Goal: Information Seeking & Learning: Learn about a topic

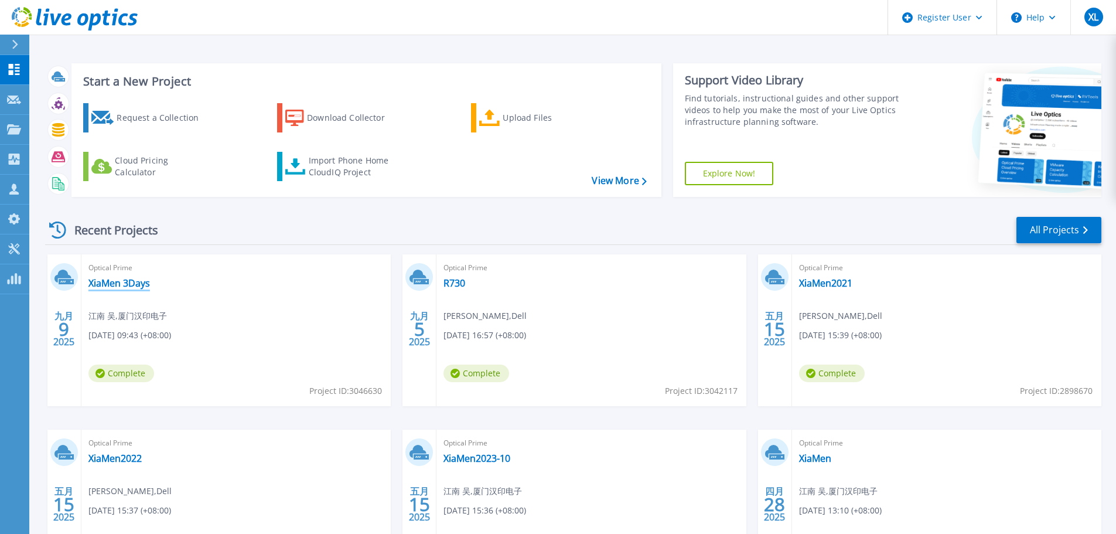
click at [128, 284] on link "XiaMen 3Days" at bounding box center [119, 283] width 62 height 12
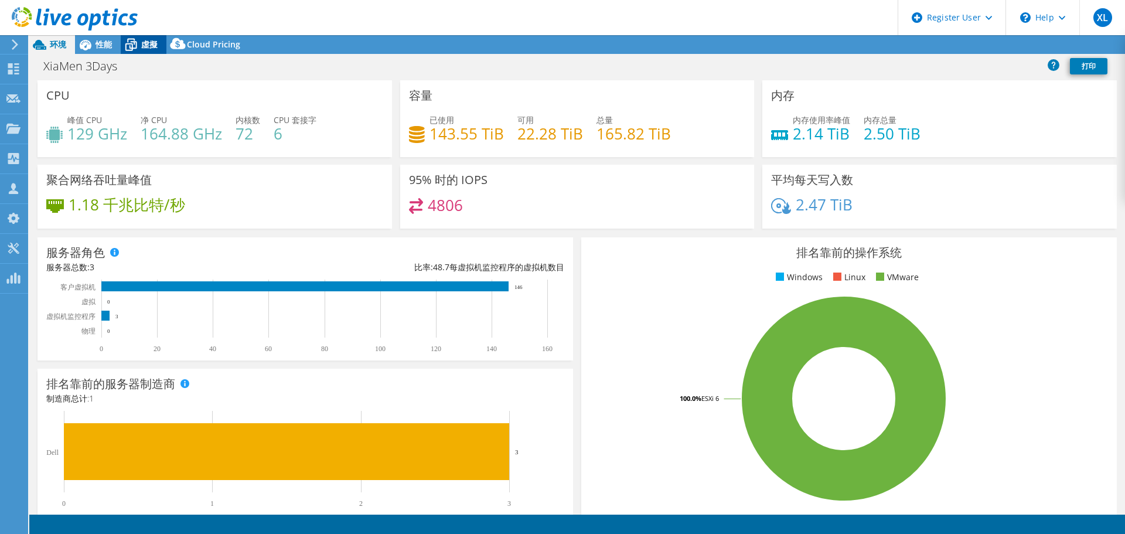
select select "USD"
click at [144, 43] on span "虛擬" at bounding box center [149, 44] width 16 height 11
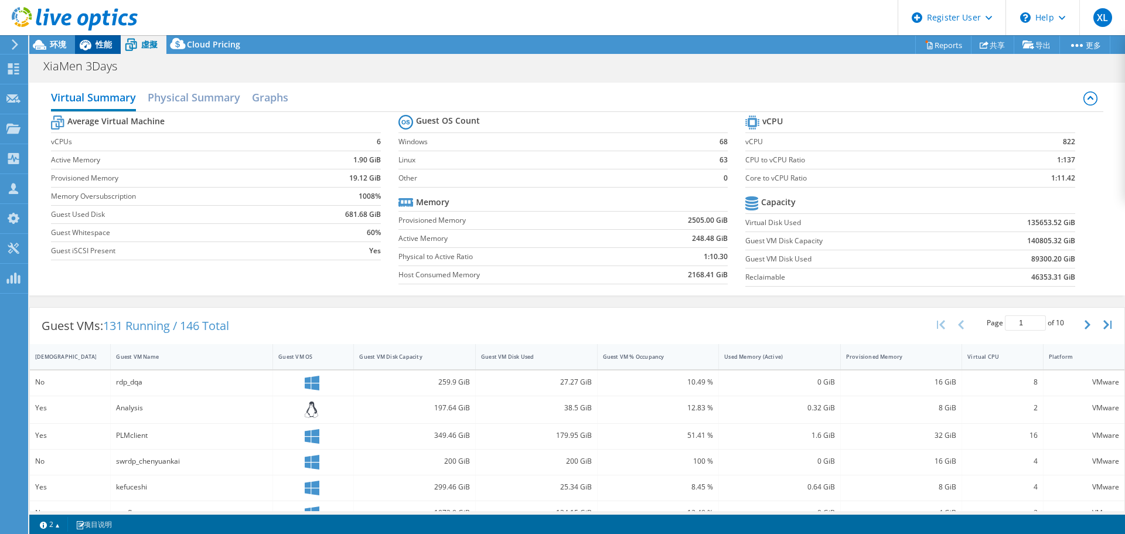
click at [107, 48] on span "性能" at bounding box center [104, 44] width 16 height 11
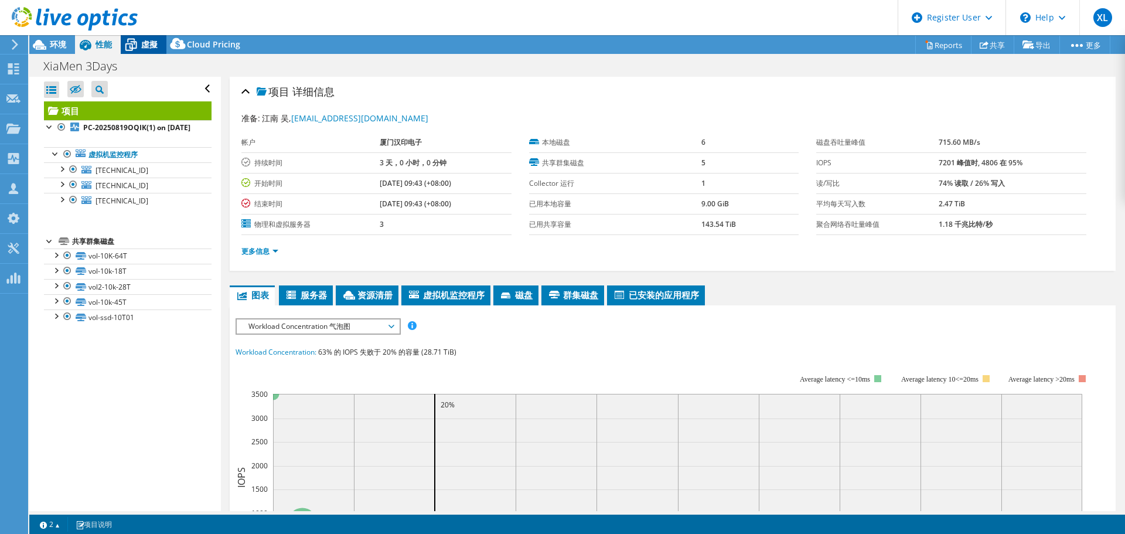
click at [149, 46] on span "虛擬" at bounding box center [149, 44] width 16 height 11
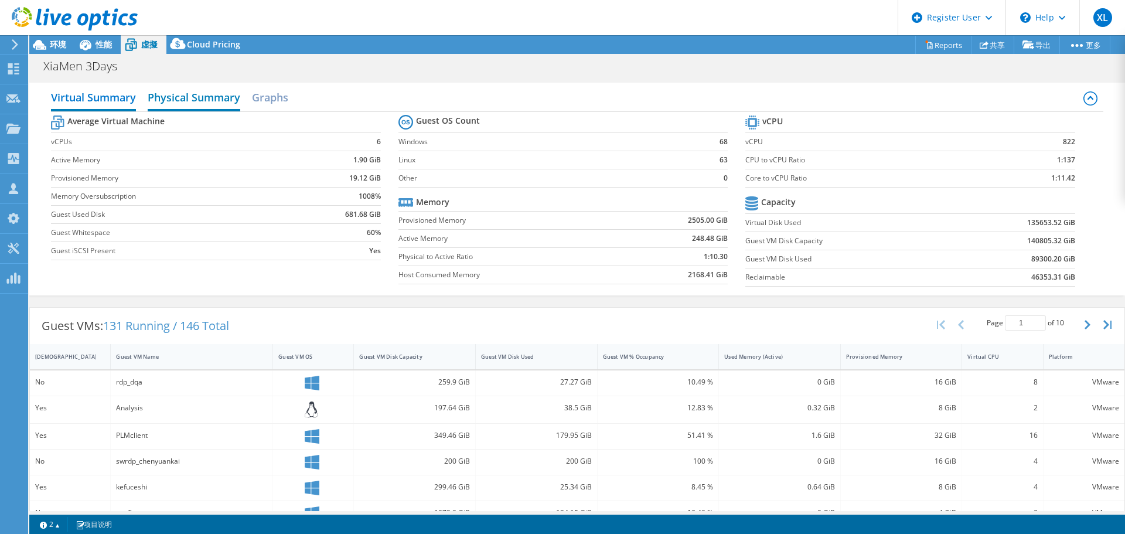
click at [170, 102] on h2 "Physical Summary" at bounding box center [194, 99] width 93 height 26
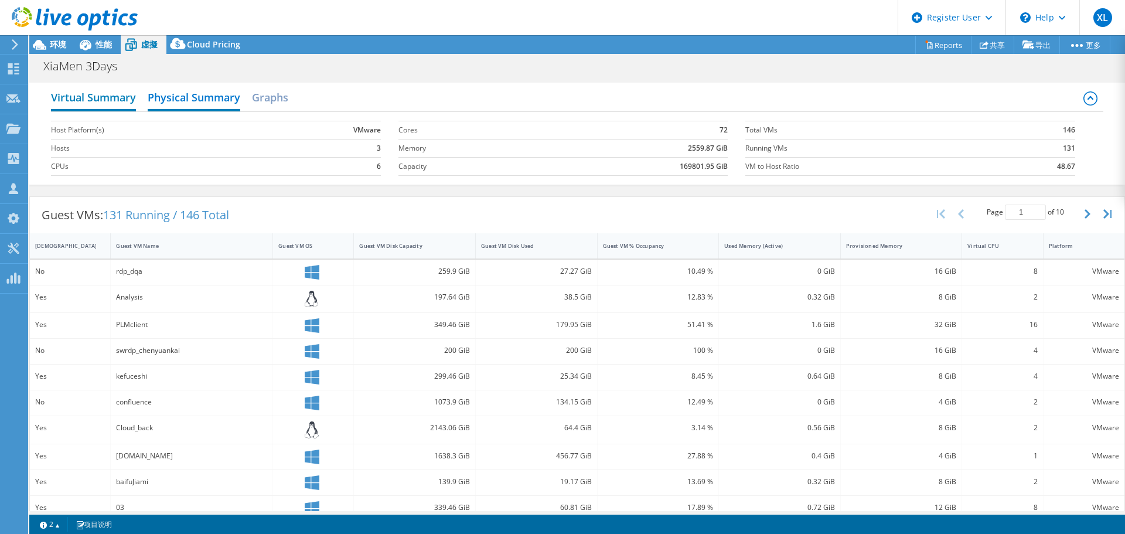
click at [118, 103] on h2 "Virtual Summary" at bounding box center [93, 99] width 85 height 26
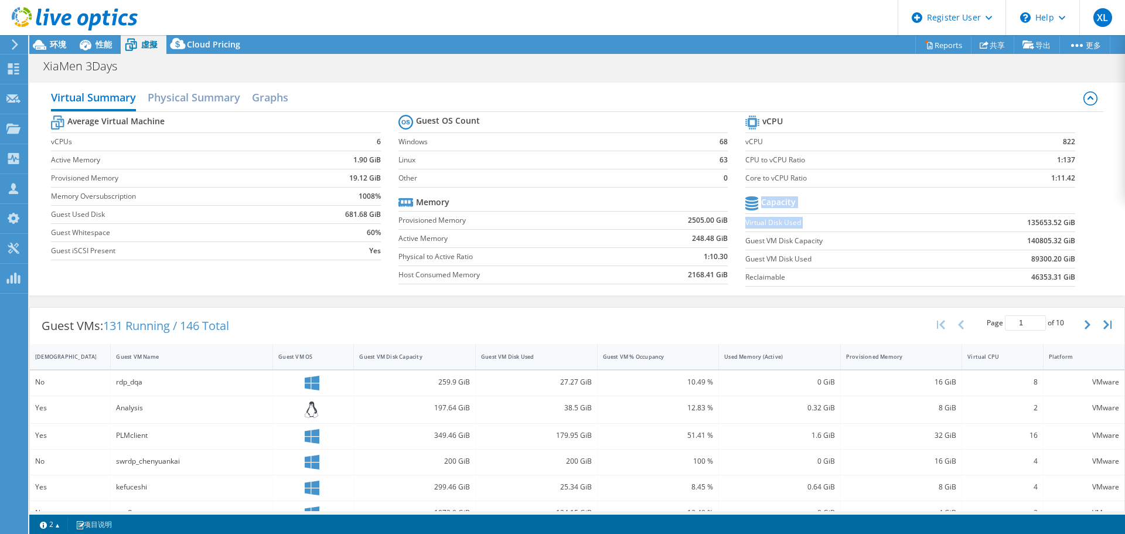
drag, startPoint x: 1020, startPoint y: 219, endPoint x: 1071, endPoint y: 219, distance: 51.0
click at [1071, 219] on section "vCPU vCPU 822 CPU to vCPU Ratio 1:137 Core to vCPU Ratio 1:11.42 Capacity Virtu…" at bounding box center [918, 203] width 347 height 180
click at [1048, 219] on b "135653.52 GiB" at bounding box center [1051, 223] width 48 height 12
drag, startPoint x: 1020, startPoint y: 219, endPoint x: 1037, endPoint y: 217, distance: 17.1
click at [1037, 217] on b "135653.52 GiB" at bounding box center [1051, 223] width 48 height 12
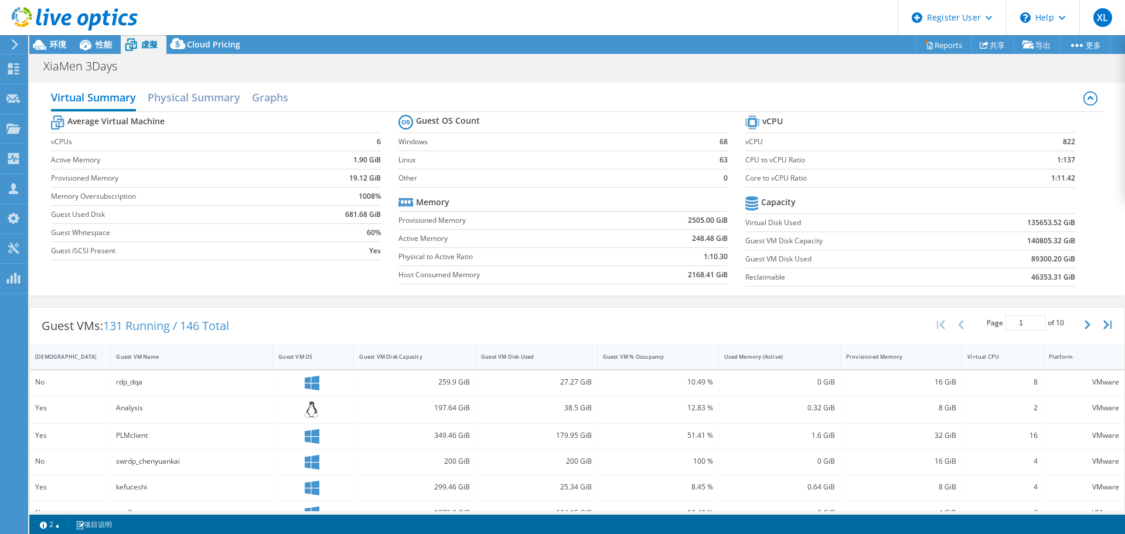
click at [990, 251] on td "89300.20 GiB" at bounding box center [1015, 259] width 121 height 18
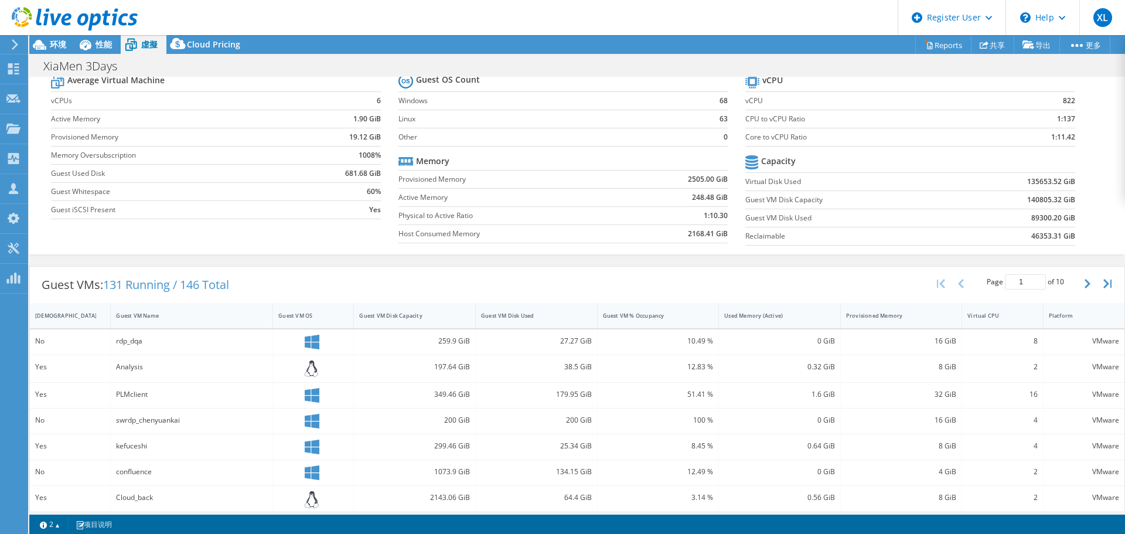
scroll to position [59, 0]
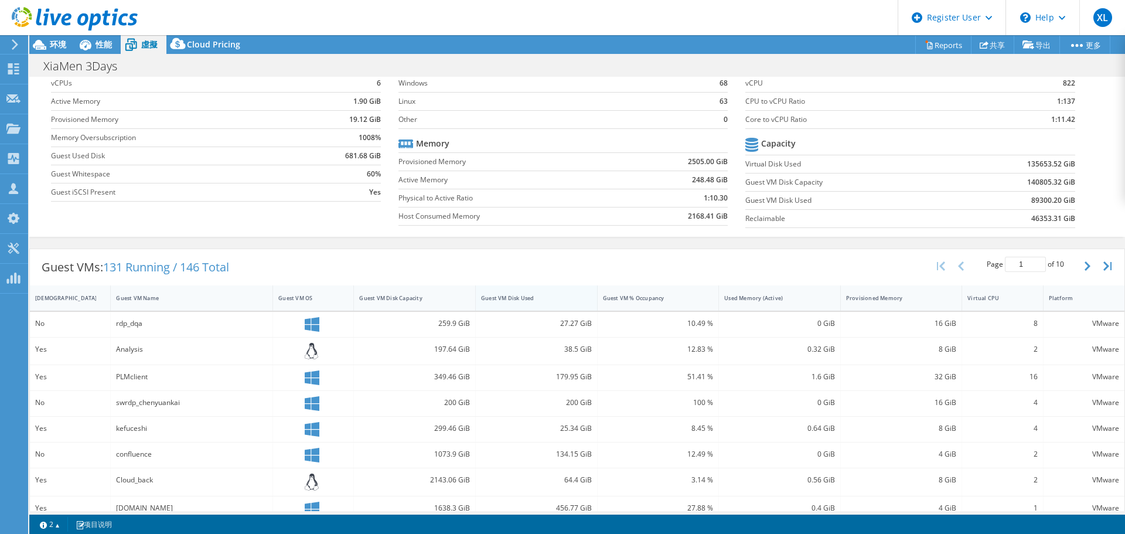
click at [532, 299] on div "Guest VM Disk Used" at bounding box center [529, 298] width 97 height 8
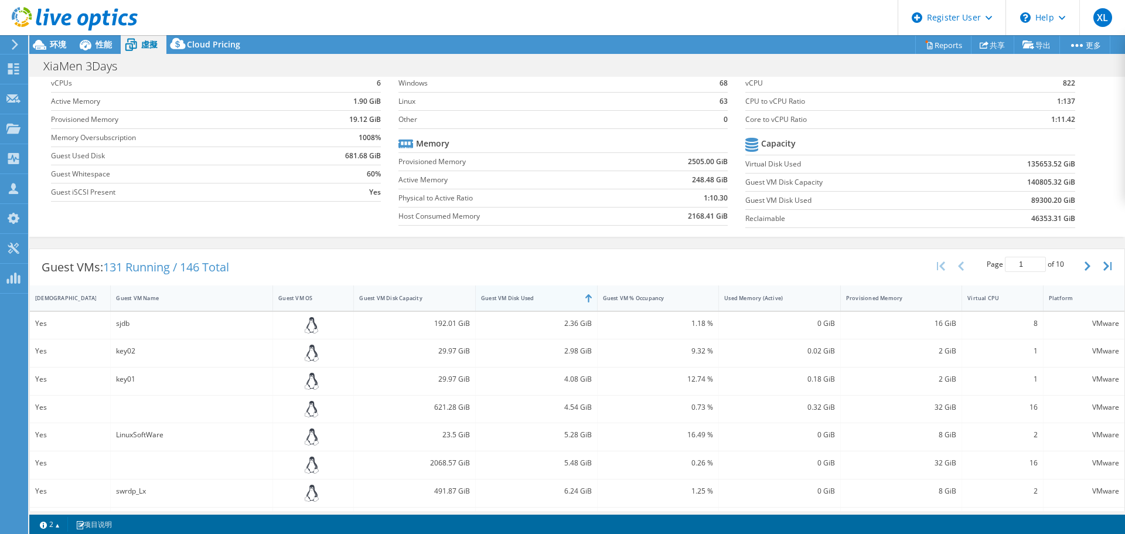
click at [553, 298] on div "Guest VM Disk Used" at bounding box center [529, 298] width 97 height 8
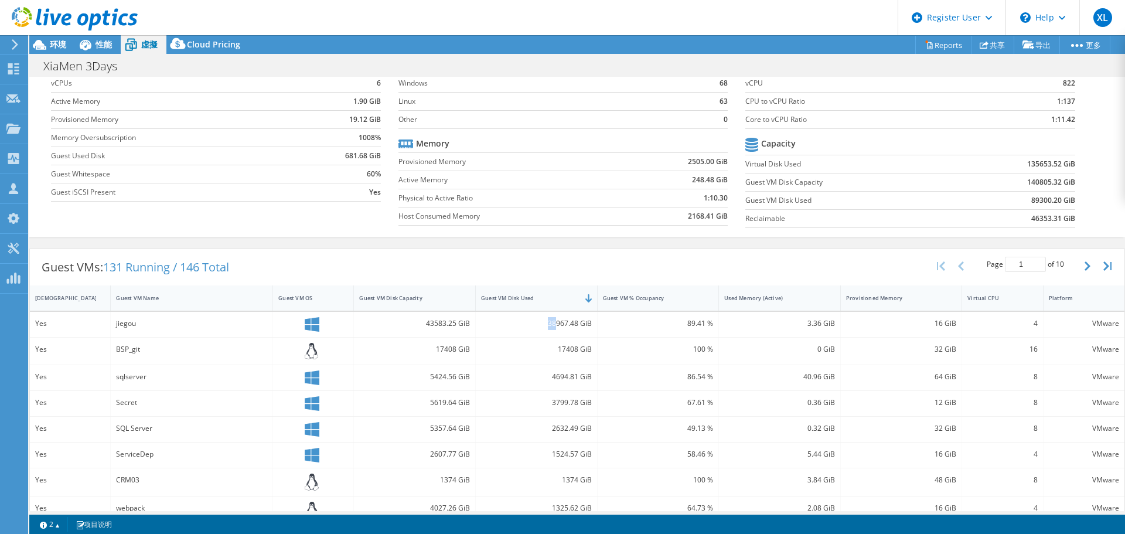
drag, startPoint x: 543, startPoint y: 325, endPoint x: 550, endPoint y: 323, distance: 7.2
click at [550, 323] on div "38967.48 GiB" at bounding box center [536, 323] width 111 height 13
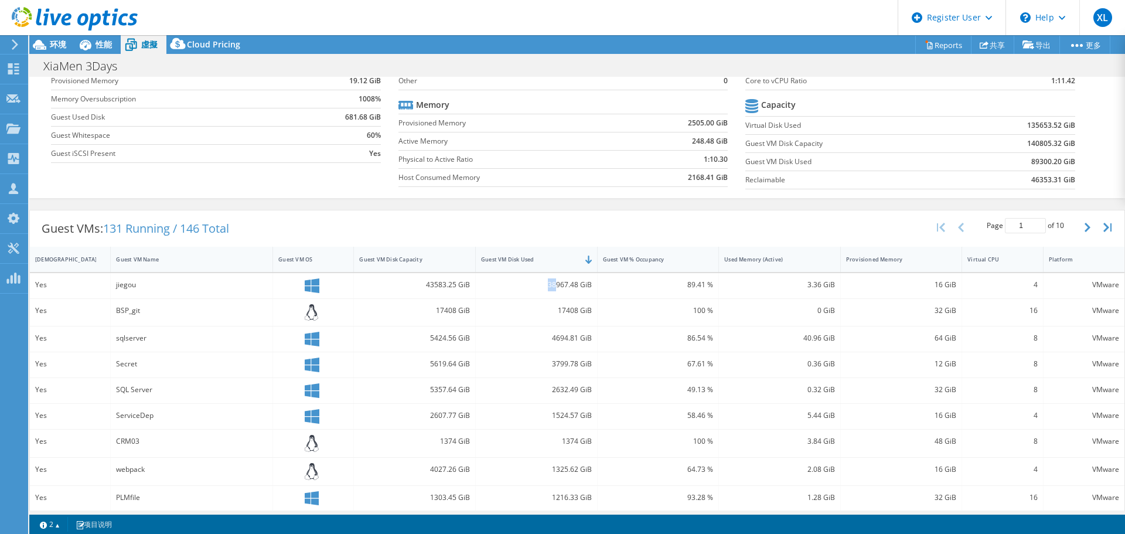
scroll to position [117, 0]
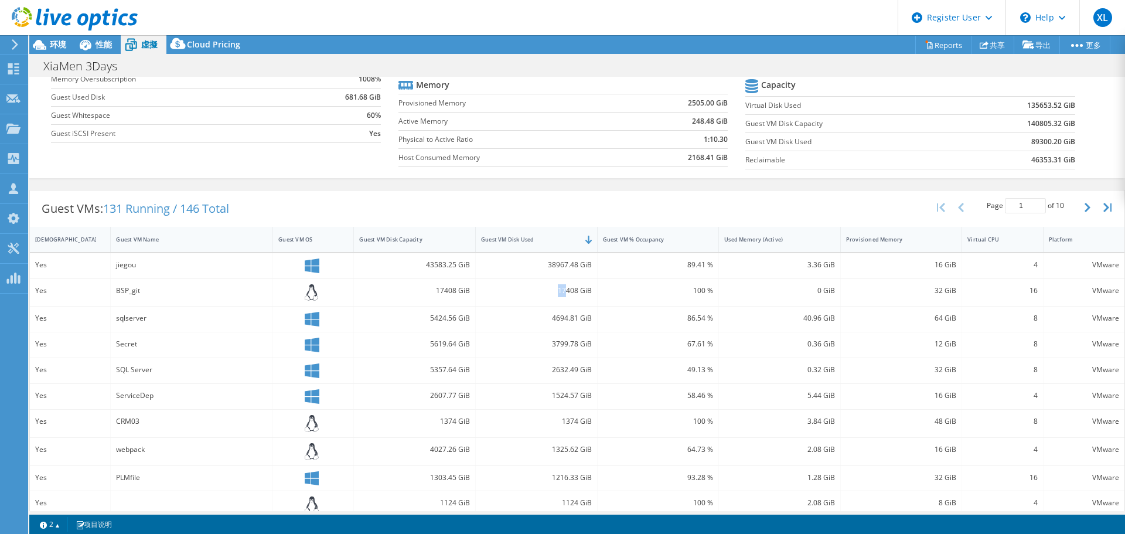
drag, startPoint x: 554, startPoint y: 291, endPoint x: 562, endPoint y: 290, distance: 8.2
click at [562, 290] on div "17408 GiB" at bounding box center [536, 290] width 111 height 13
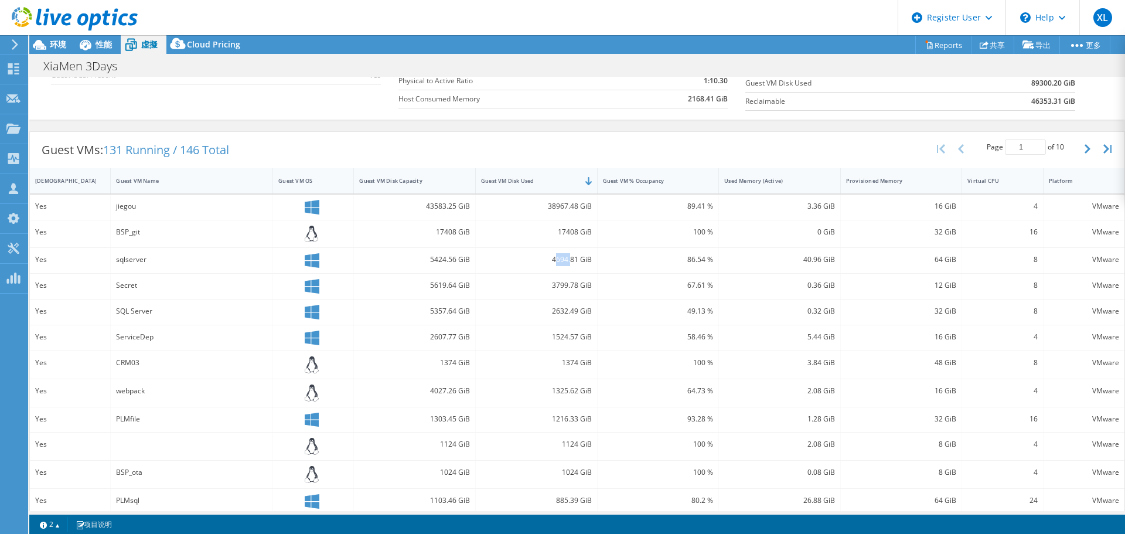
drag, startPoint x: 553, startPoint y: 261, endPoint x: 567, endPoint y: 259, distance: 14.8
click at [567, 259] on div "4694.81 GiB" at bounding box center [536, 259] width 111 height 13
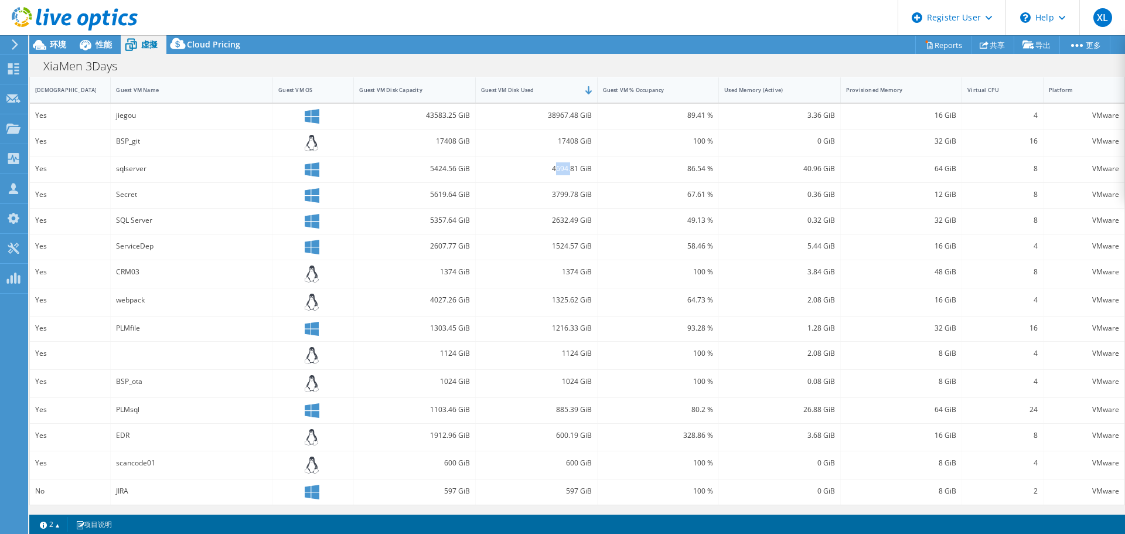
scroll to position [91, 0]
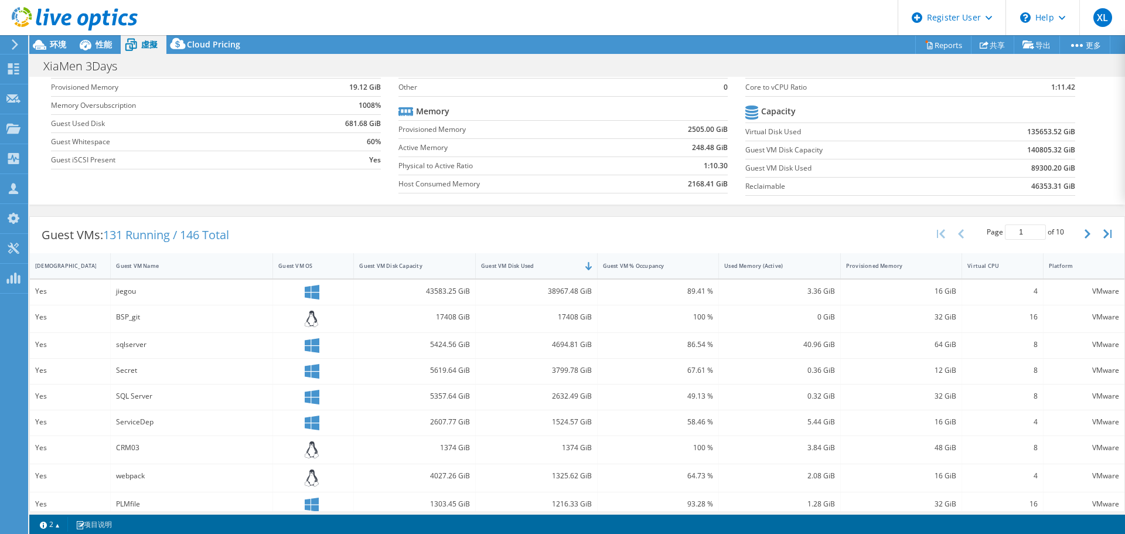
click at [568, 294] on div "38967.48 GiB" at bounding box center [536, 291] width 111 height 13
click at [556, 289] on div "38967.48 GiB" at bounding box center [536, 291] width 111 height 13
click at [516, 327] on div "17408 GiB" at bounding box center [537, 319] width 122 height 28
drag, startPoint x: 141, startPoint y: 292, endPoint x: 111, endPoint y: 291, distance: 29.9
click at [111, 291] on div "jiegou" at bounding box center [192, 292] width 162 height 25
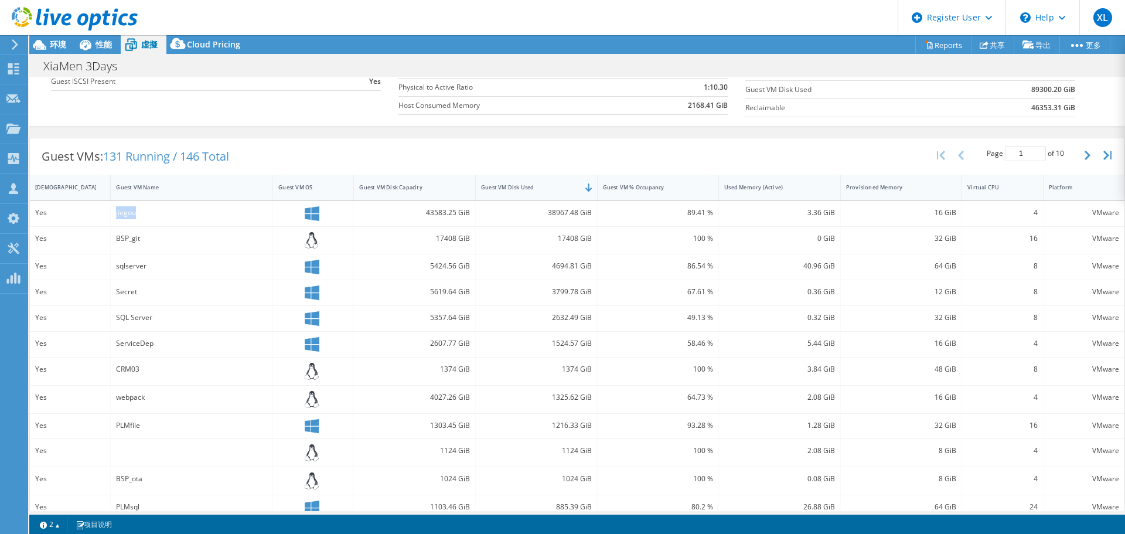
scroll to position [176, 0]
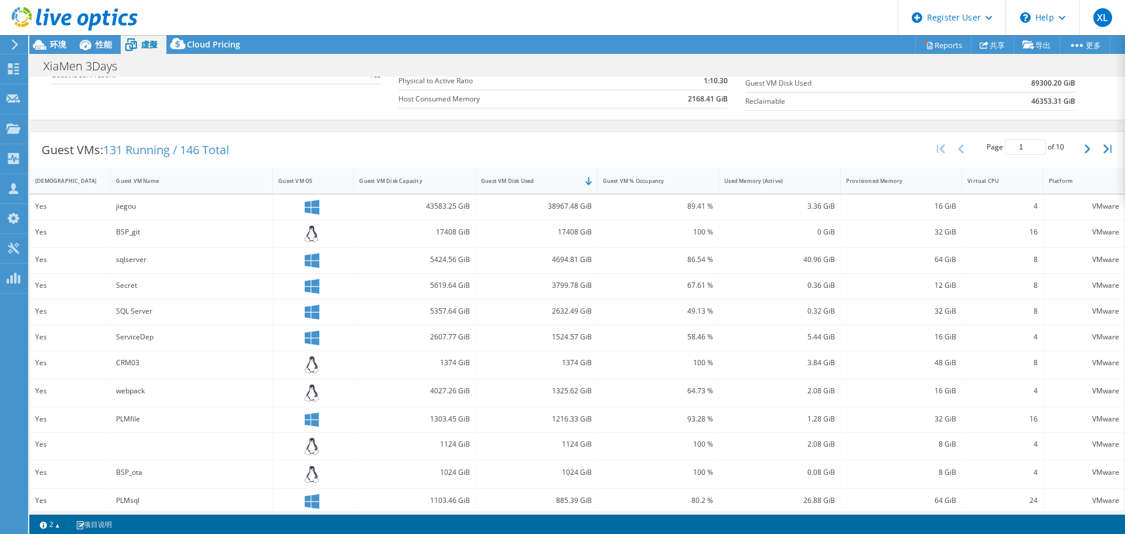
click at [407, 278] on div "5619.64 GiB" at bounding box center [415, 286] width 122 height 25
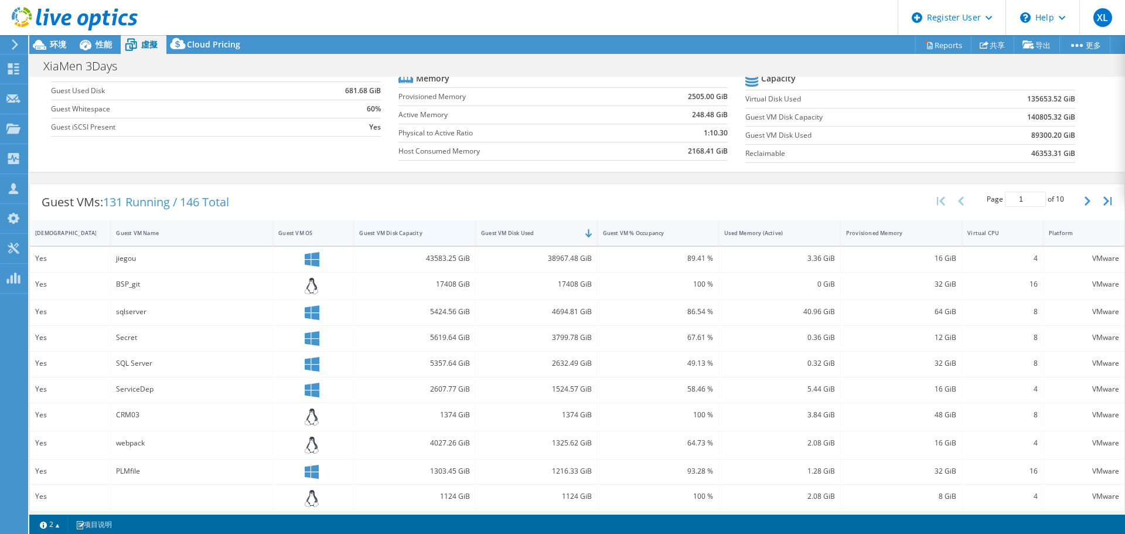
scroll to position [59, 0]
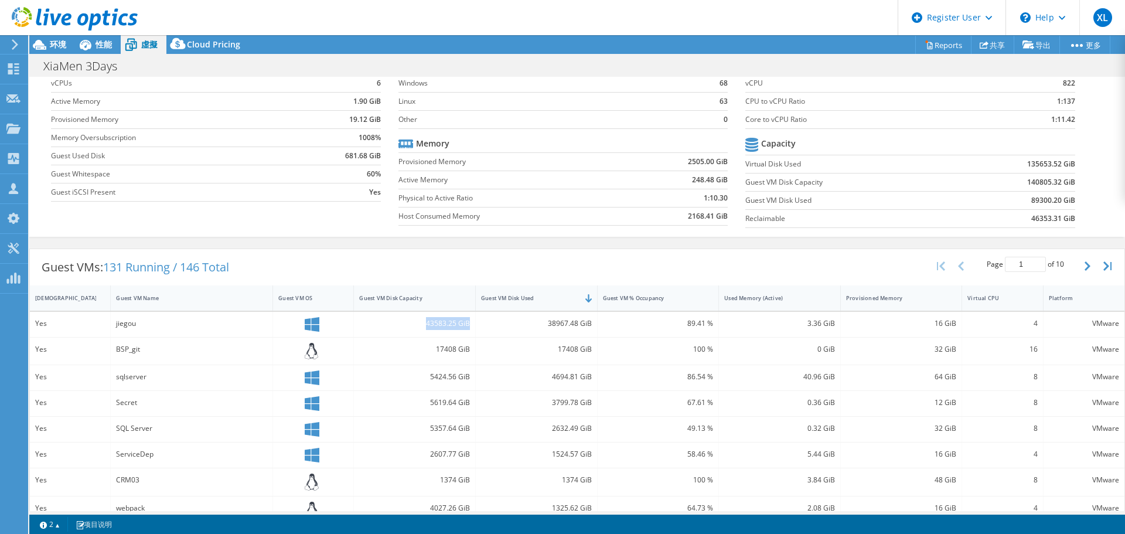
drag, startPoint x: 424, startPoint y: 323, endPoint x: 467, endPoint y: 322, distance: 43.4
click at [467, 322] on div "43583.25 GiB" at bounding box center [415, 324] width 122 height 25
click at [568, 329] on div "38967.48 GiB" at bounding box center [536, 323] width 111 height 13
drag, startPoint x: 538, startPoint y: 325, endPoint x: 588, endPoint y: 323, distance: 49.8
click at [588, 323] on div "38967.48 GiB" at bounding box center [537, 324] width 122 height 25
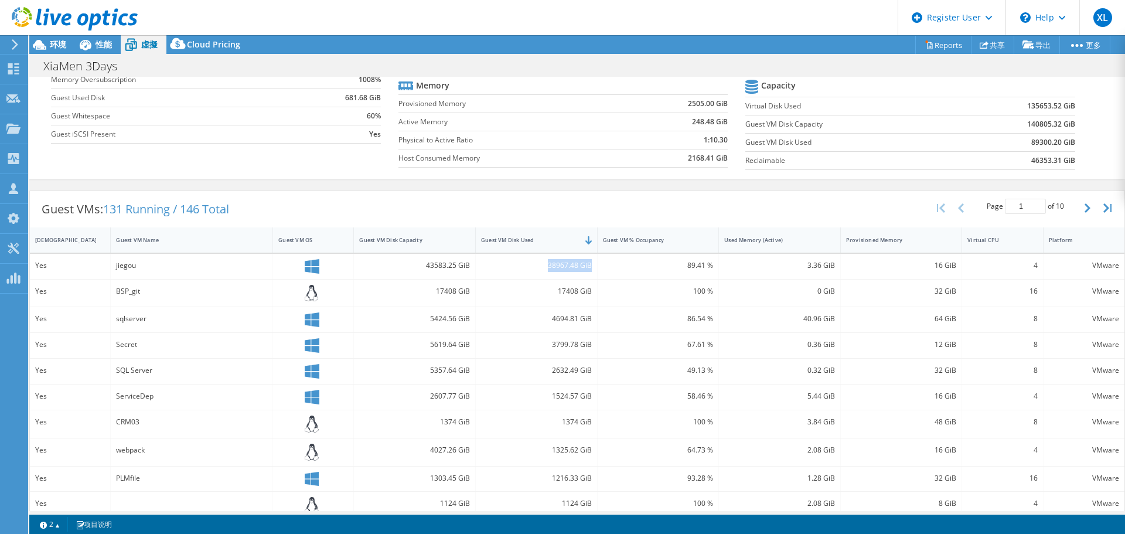
scroll to position [117, 0]
drag, startPoint x: 418, startPoint y: 260, endPoint x: 482, endPoint y: 260, distance: 63.9
click at [482, 260] on div "Yes jiegou 43583.25 GiB 38967.48 GiB 89.41 % 3.36 GiB 16 GiB 4 VMware" at bounding box center [577, 265] width 1095 height 25
drag, startPoint x: 491, startPoint y: 276, endPoint x: 513, endPoint y: 271, distance: 22.3
click at [492, 276] on div "38967.48 GiB" at bounding box center [537, 265] width 122 height 25
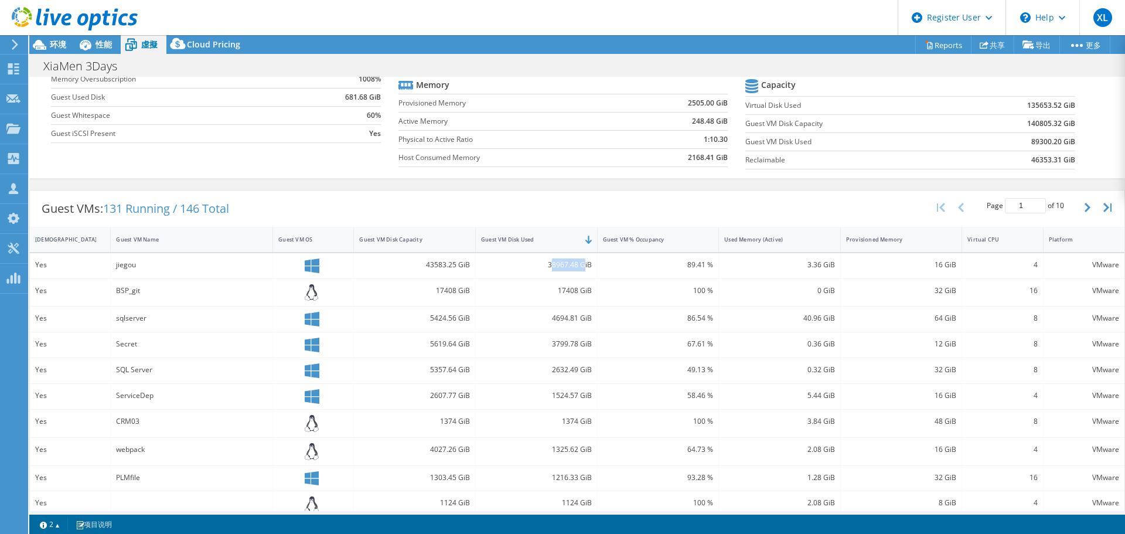
drag, startPoint x: 547, startPoint y: 262, endPoint x: 579, endPoint y: 260, distance: 32.3
click at [579, 260] on div "38967.48 GiB" at bounding box center [536, 264] width 111 height 13
click at [538, 272] on div "38967.48 GiB" at bounding box center [537, 265] width 122 height 25
drag, startPoint x: 420, startPoint y: 271, endPoint x: 466, endPoint y: 267, distance: 45.9
click at [460, 267] on div "43583.25 GiB" at bounding box center [414, 264] width 111 height 13
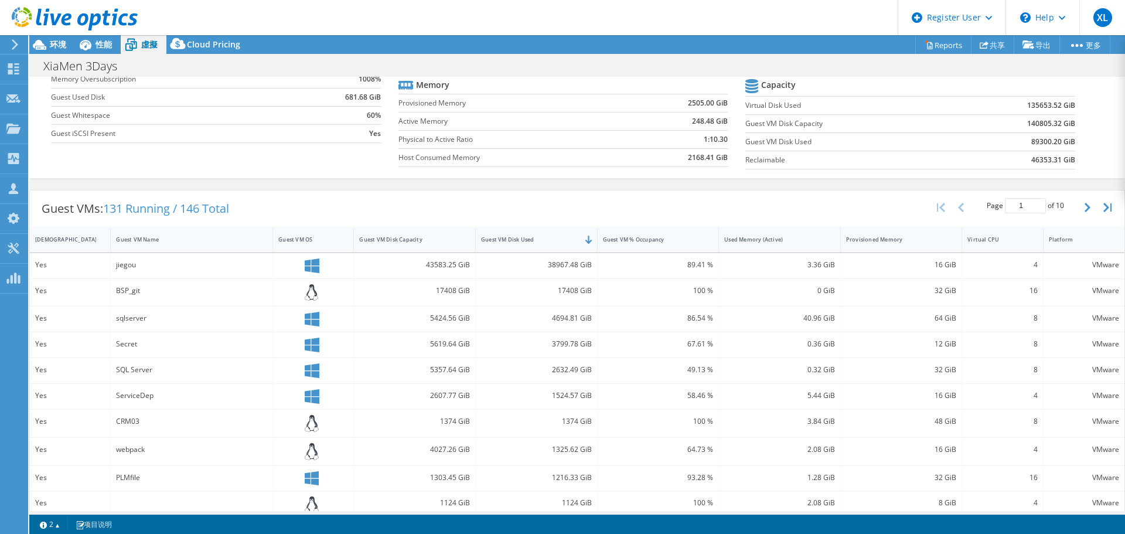
click at [516, 276] on div "38967.48 GiB" at bounding box center [537, 265] width 122 height 25
drag, startPoint x: 541, startPoint y: 266, endPoint x: 578, endPoint y: 264, distance: 37.5
click at [578, 264] on div "38967.48 GiB" at bounding box center [536, 264] width 111 height 13
click at [553, 288] on div "17408 GiB" at bounding box center [536, 290] width 111 height 13
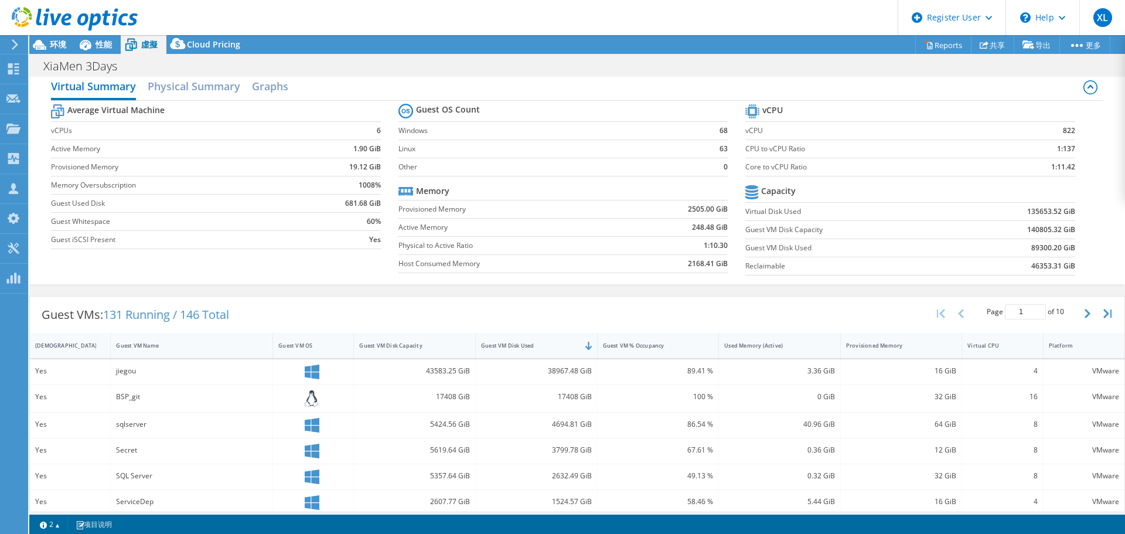
scroll to position [0, 0]
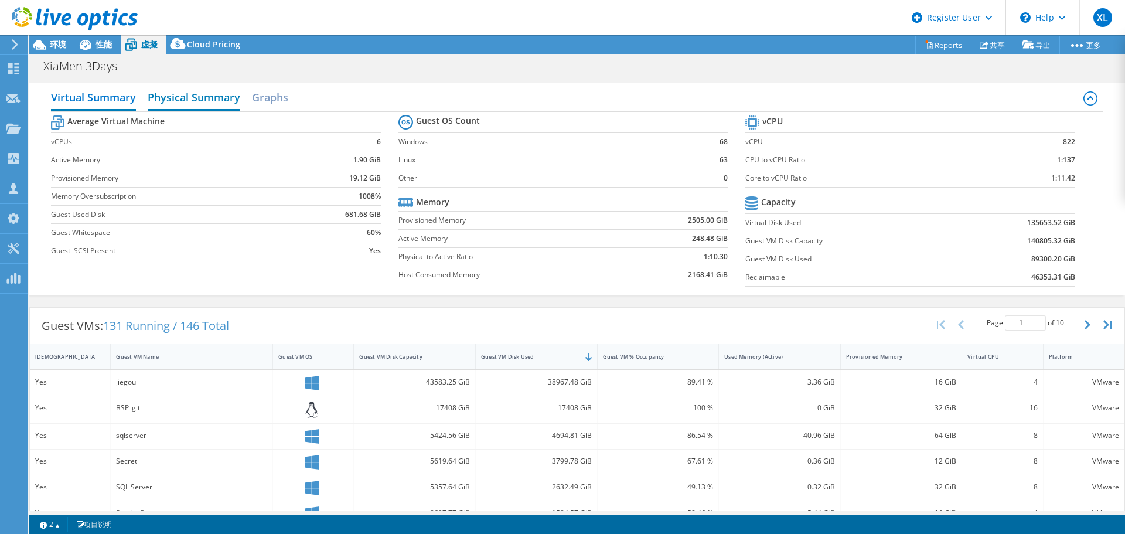
click at [219, 98] on h2 "Physical Summary" at bounding box center [194, 99] width 93 height 26
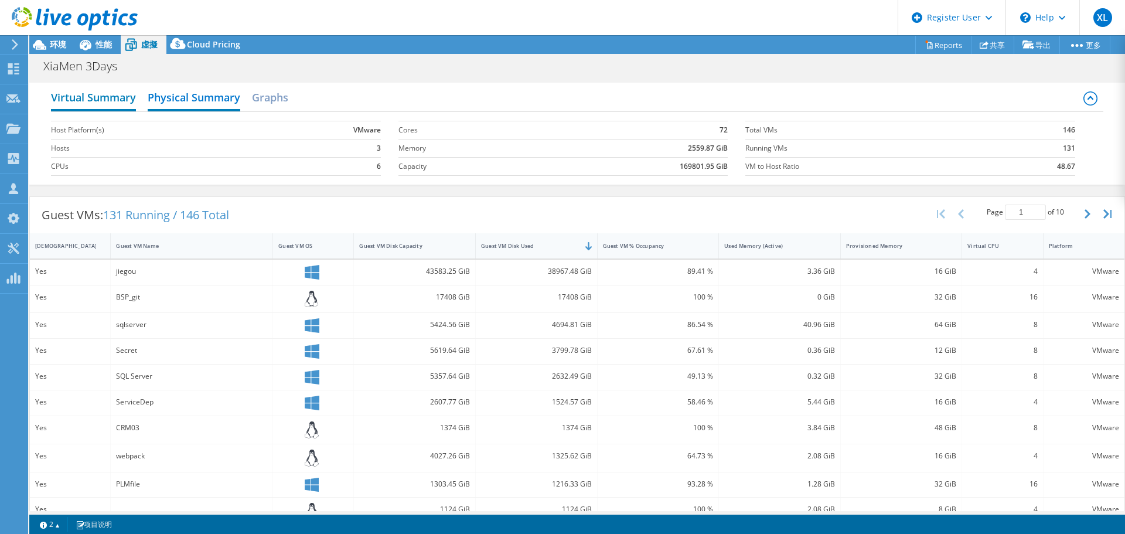
click at [109, 108] on h2 "Virtual Summary" at bounding box center [93, 99] width 85 height 26
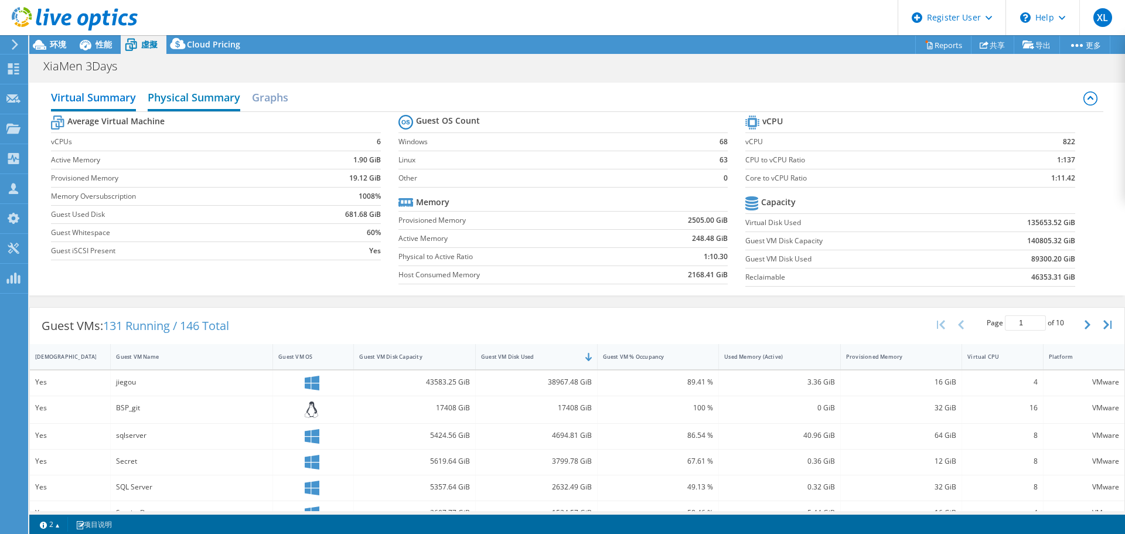
click at [217, 93] on h2 "Physical Summary" at bounding box center [194, 99] width 93 height 26
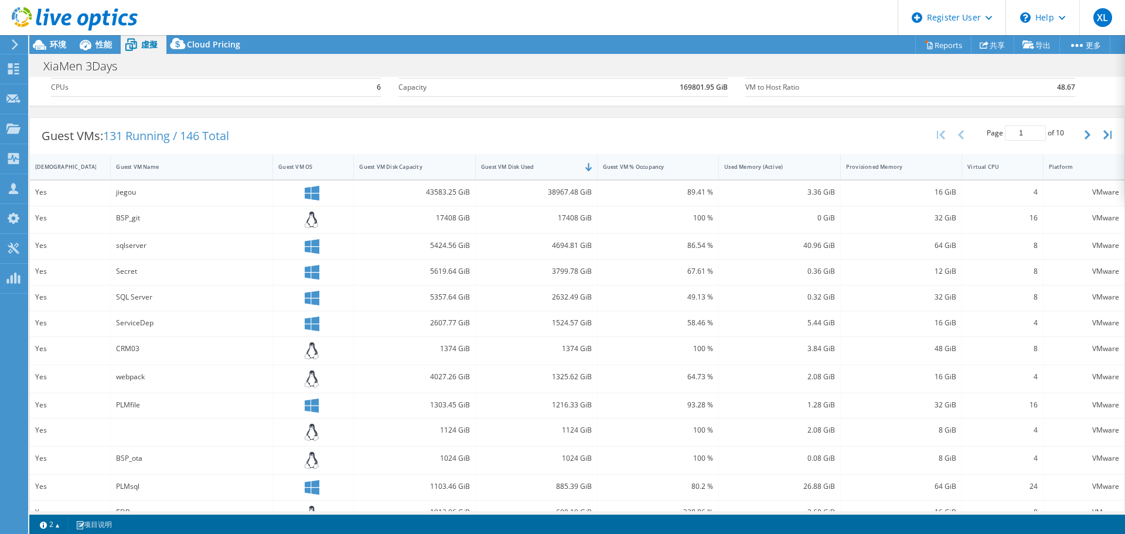
scroll to position [156, 0]
